Goal: Transaction & Acquisition: Book appointment/travel/reservation

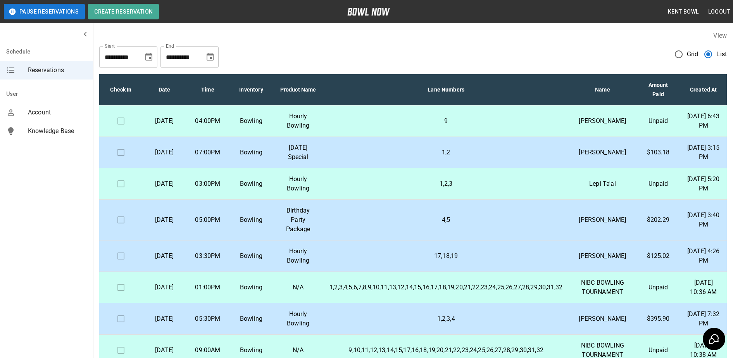
click at [273, 125] on td "Bowling" at bounding box center [250, 120] width 43 height 31
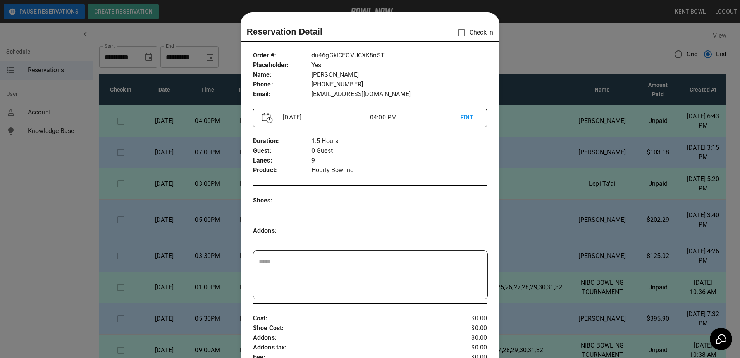
scroll to position [12, 0]
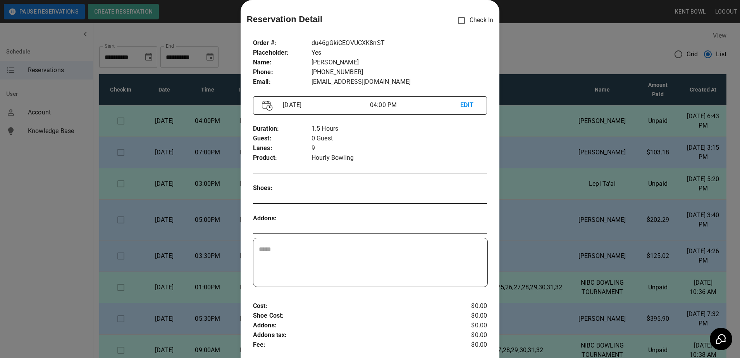
click at [14, 208] on div at bounding box center [370, 179] width 740 height 358
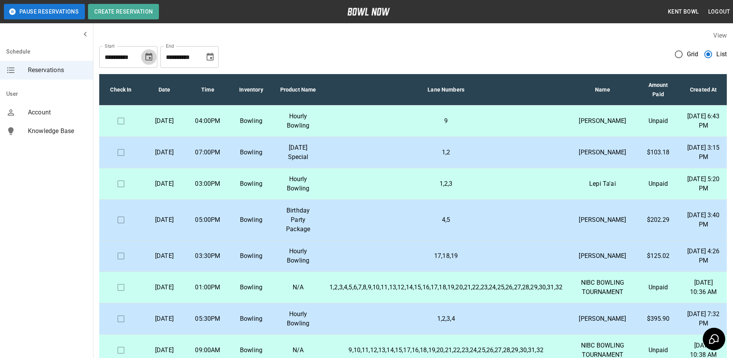
click at [147, 59] on icon "Choose date, selected date is Oct 13, 2025" at bounding box center [148, 56] width 9 height 9
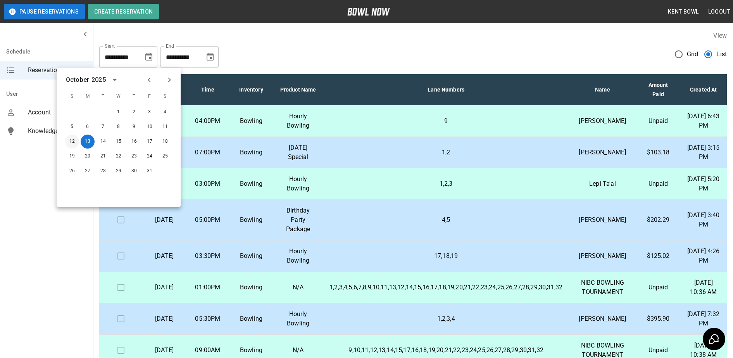
click at [73, 142] on button "12" at bounding box center [72, 141] width 14 height 14
type input "**********"
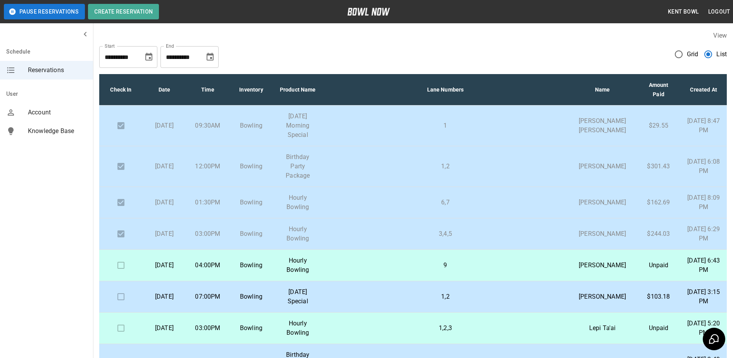
click at [348, 240] on td "3,4,5" at bounding box center [445, 233] width 245 height 31
click at [367, 200] on td "6,7" at bounding box center [445, 202] width 245 height 31
click at [354, 164] on p "1,2" at bounding box center [445, 166] width 233 height 9
click at [358, 119] on td "1" at bounding box center [445, 125] width 245 height 41
click at [384, 250] on td "3,4,5" at bounding box center [445, 233] width 245 height 31
